Goal: Find specific page/section: Find specific page/section

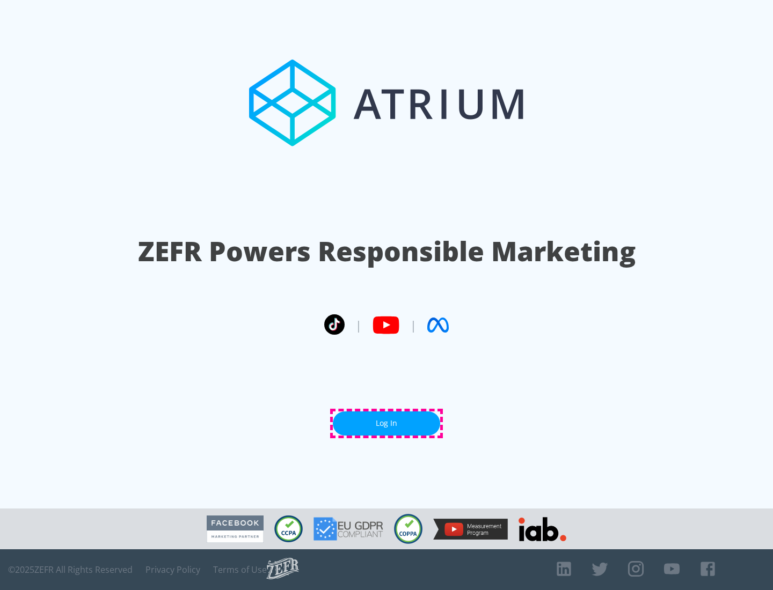
click at [386, 424] on link "Log In" at bounding box center [386, 424] width 107 height 24
